Goal: Task Accomplishment & Management: Use online tool/utility

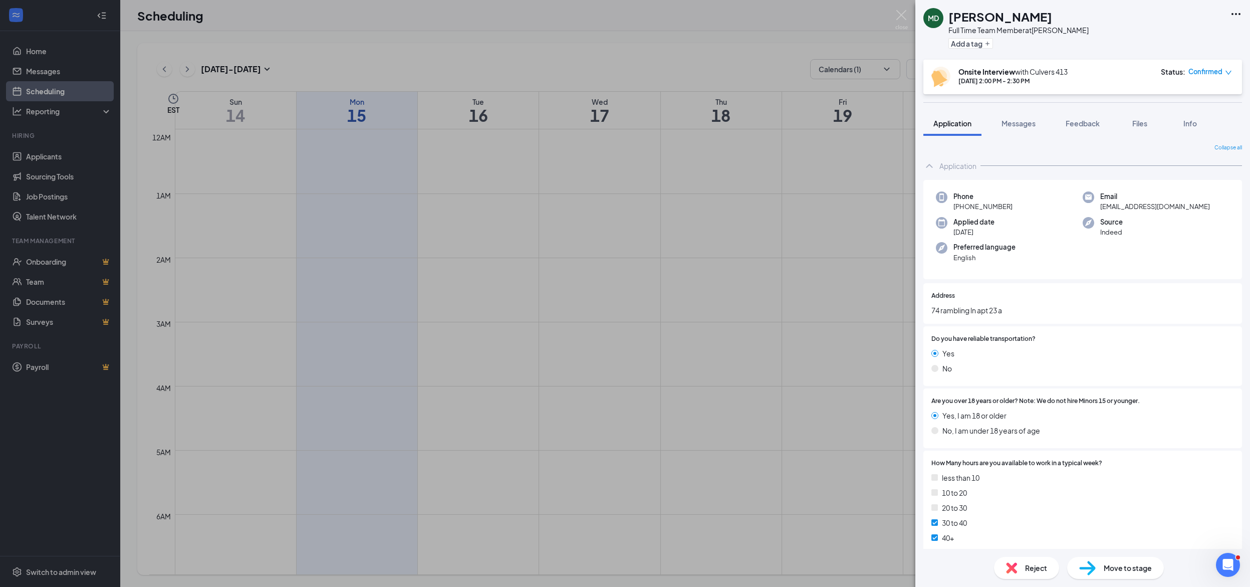
scroll to position [624, 0]
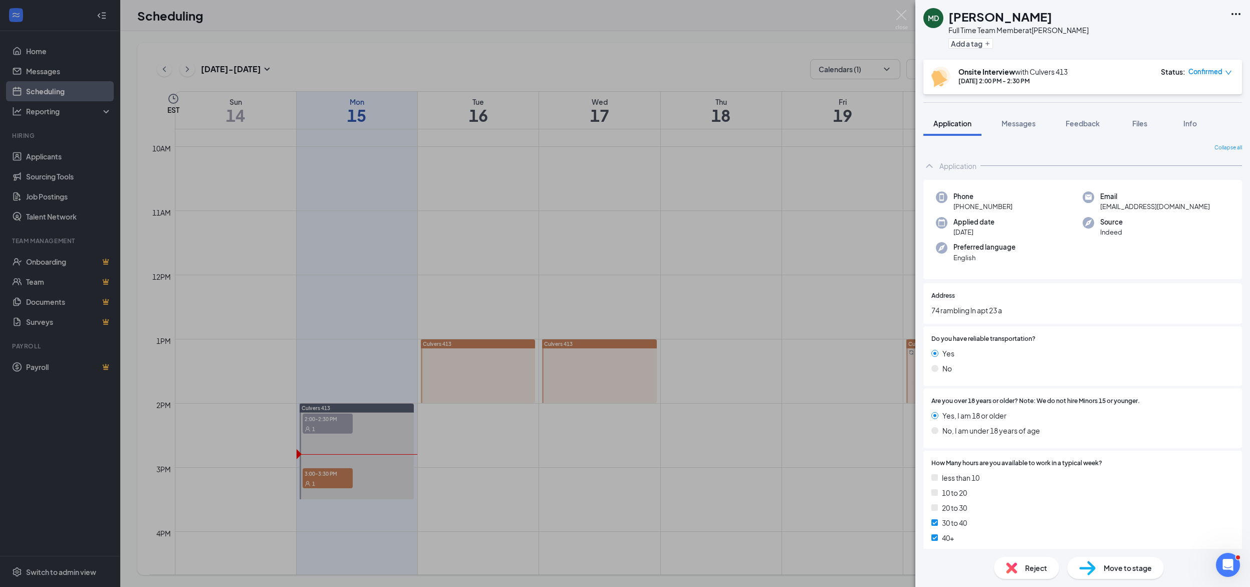
click at [320, 468] on div "MD [PERSON_NAME] Full Time Team Member at [PERSON_NAME] Add a tag Onsite Interv…" at bounding box center [625, 293] width 1250 height 587
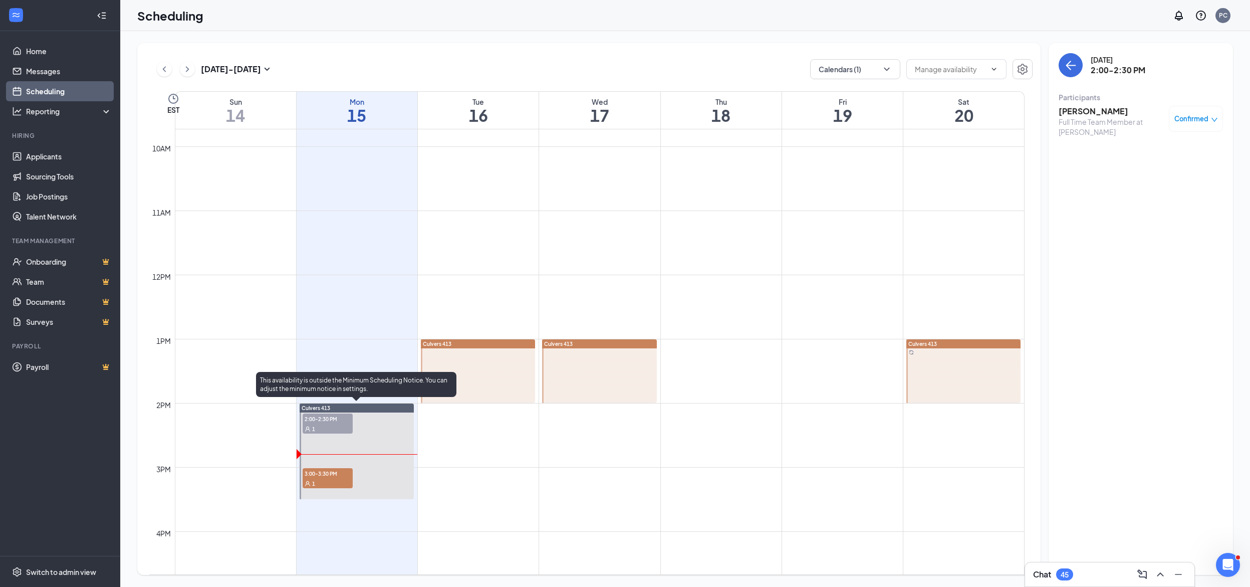
click at [329, 476] on span "3:00-3:30 PM" at bounding box center [328, 473] width 50 height 10
click at [1200, 118] on span "Confirmed" at bounding box center [1192, 119] width 34 height 10
click at [1108, 112] on h3 "[PERSON_NAME]" at bounding box center [1111, 111] width 105 height 11
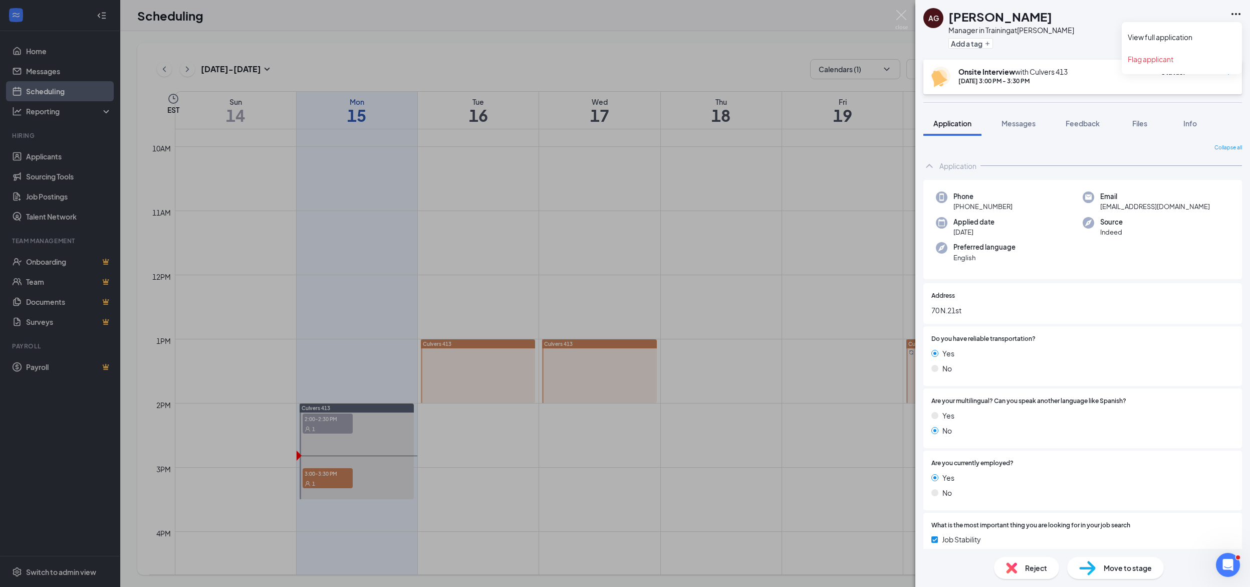
click at [1237, 10] on icon "Ellipses" at bounding box center [1236, 14] width 12 height 12
click at [1168, 36] on link "View full application" at bounding box center [1182, 37] width 108 height 10
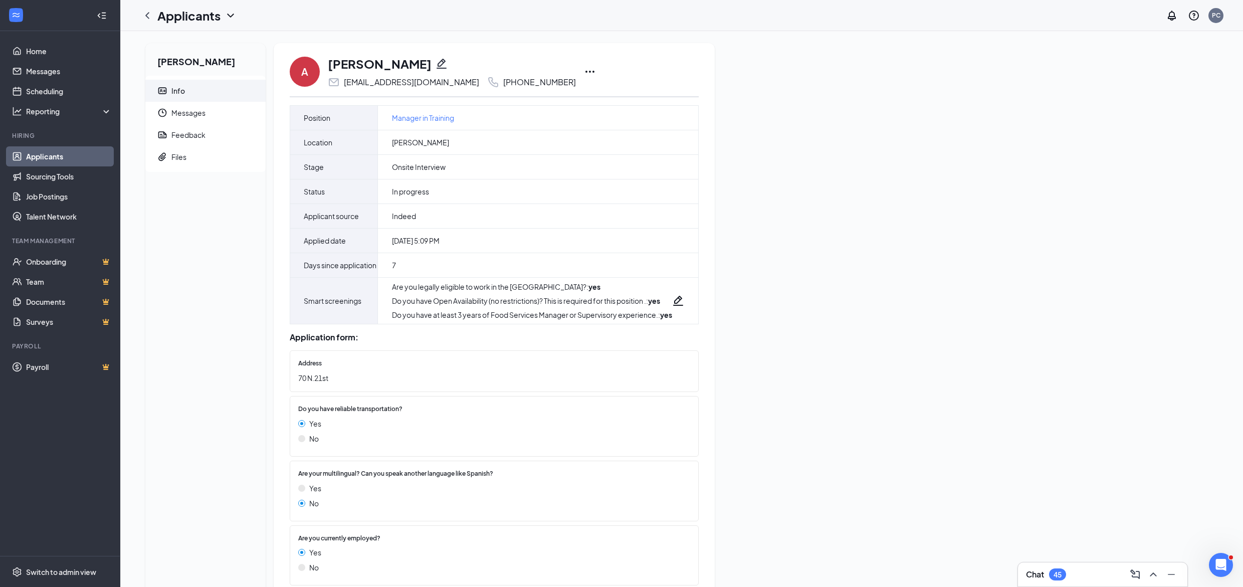
click at [585, 71] on icon "Ellipses" at bounding box center [589, 72] width 9 height 2
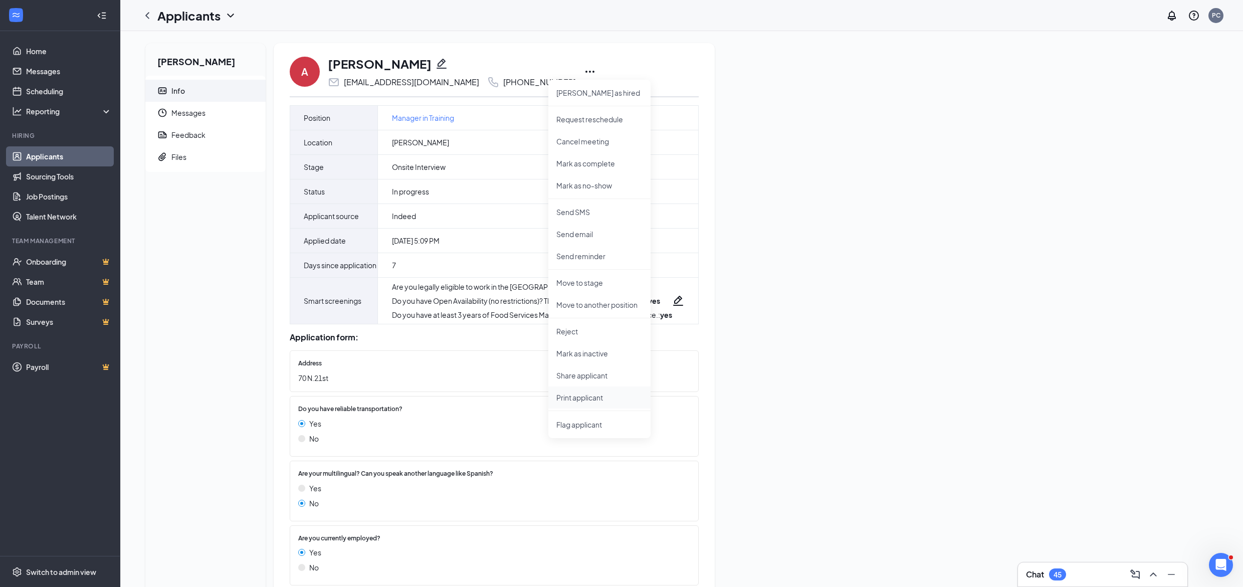
click at [584, 395] on p "Print applicant" at bounding box center [599, 397] width 86 height 10
